Goal: Information Seeking & Learning: Learn about a topic

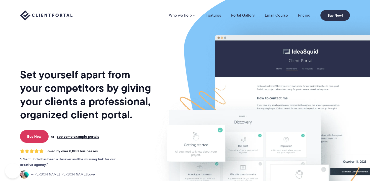
click at [307, 17] on link "Pricing" at bounding box center [304, 15] width 12 height 4
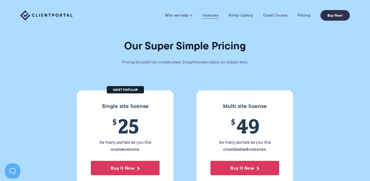
click at [210, 13] on link "Features" at bounding box center [211, 15] width 16 height 5
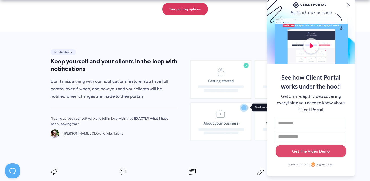
scroll to position [336, 0]
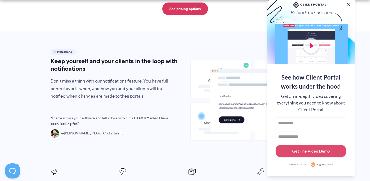
click at [349, 5] on button at bounding box center [349, 5] width 6 height 6
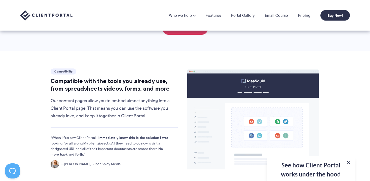
scroll to position [504, 0]
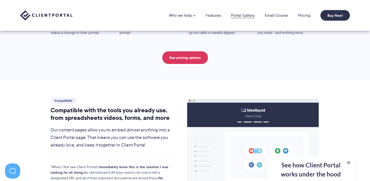
click at [245, 15] on link "Portal Gallery" at bounding box center [243, 15] width 24 height 4
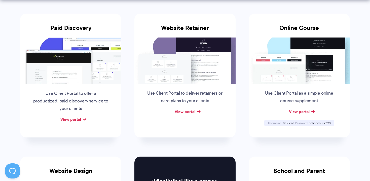
scroll to position [113, 0]
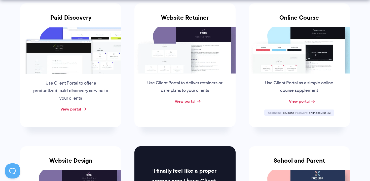
click at [84, 72] on img at bounding box center [70, 50] width 101 height 46
click at [77, 109] on link "View portal" at bounding box center [70, 109] width 21 height 6
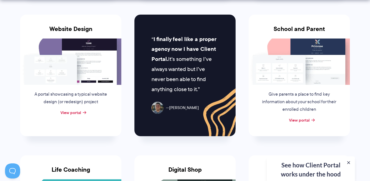
scroll to position [244, 0]
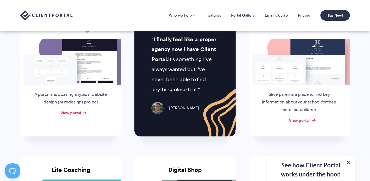
click at [305, 122] on link "View portal" at bounding box center [299, 120] width 21 height 6
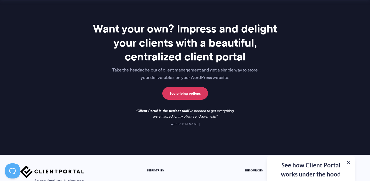
scroll to position [701, 0]
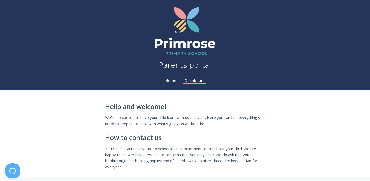
click at [175, 81] on link "Home" at bounding box center [171, 80] width 13 height 5
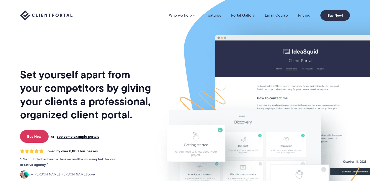
click at [172, 81] on img at bounding box center [287, 125] width 282 height 242
